Goal: Find specific page/section: Find specific page/section

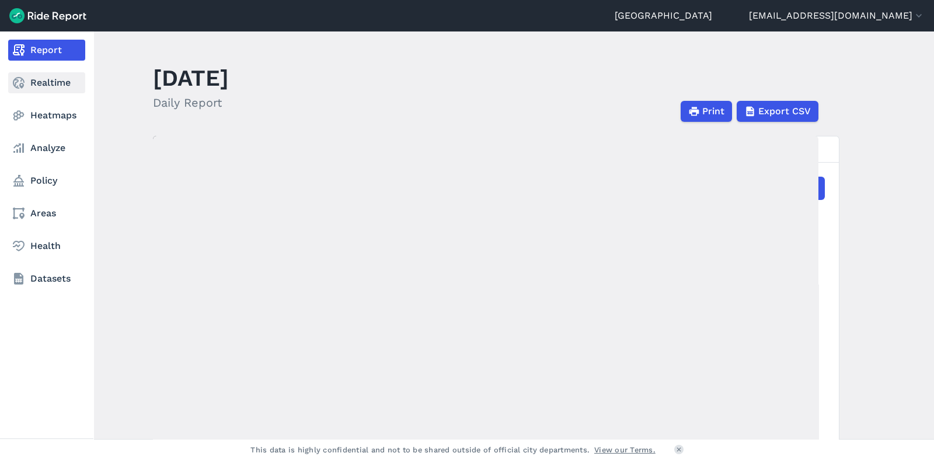
click at [17, 89] on icon at bounding box center [19, 83] width 14 height 14
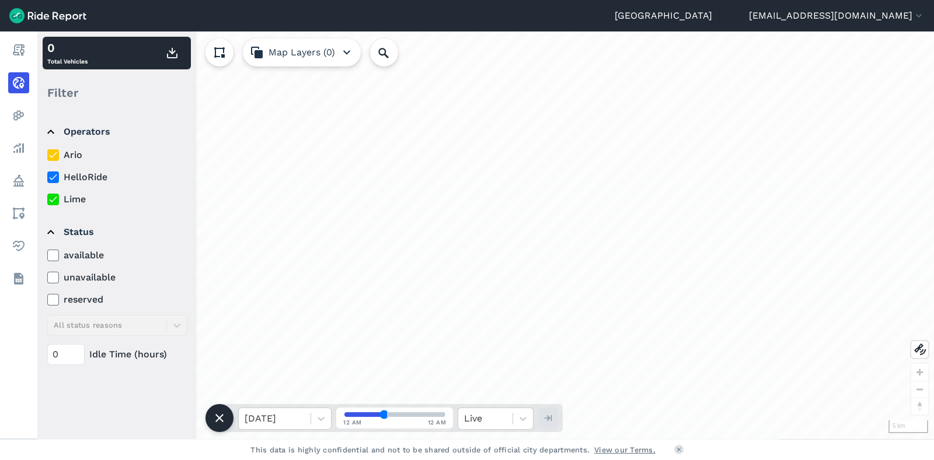
click at [303, 54] on button "Map Layers (0)" at bounding box center [302, 53] width 118 height 28
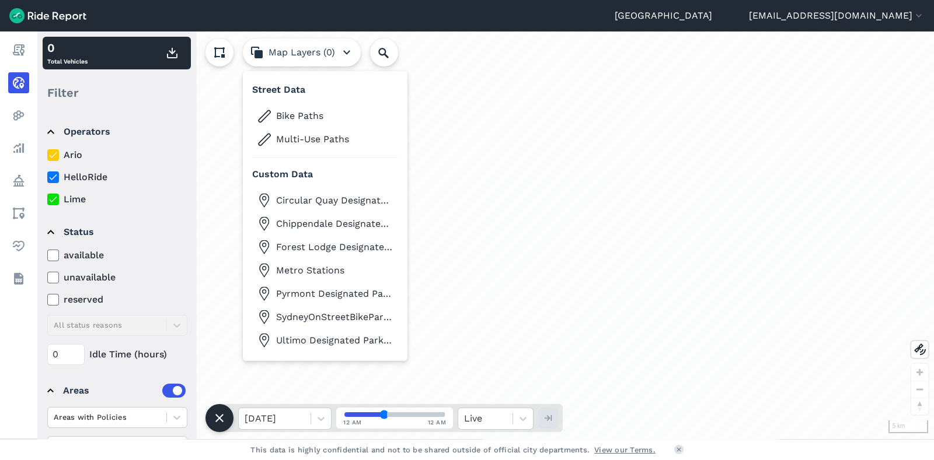
click at [389, 52] on icon at bounding box center [383, 53] width 14 height 14
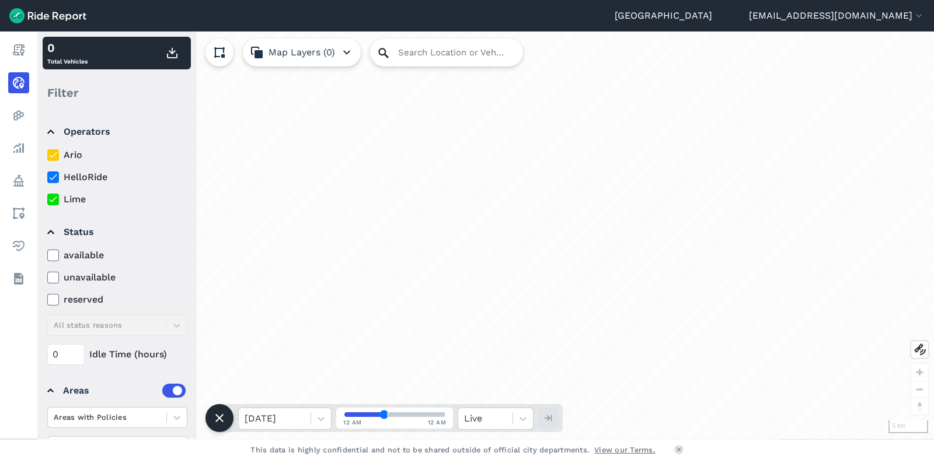
click at [386, 60] on icon at bounding box center [383, 53] width 14 height 14
click at [426, 58] on input "Search Location or Vehicles" at bounding box center [446, 53] width 153 height 28
type input "RDT"
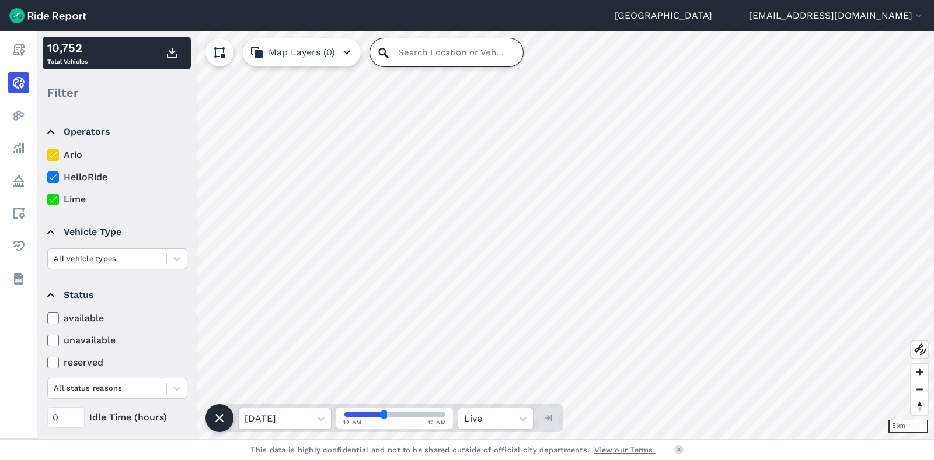
click at [385, 65] on input "Search Location or Vehicles" at bounding box center [446, 53] width 153 height 28
type input "RDT"
